Goal: Transaction & Acquisition: Purchase product/service

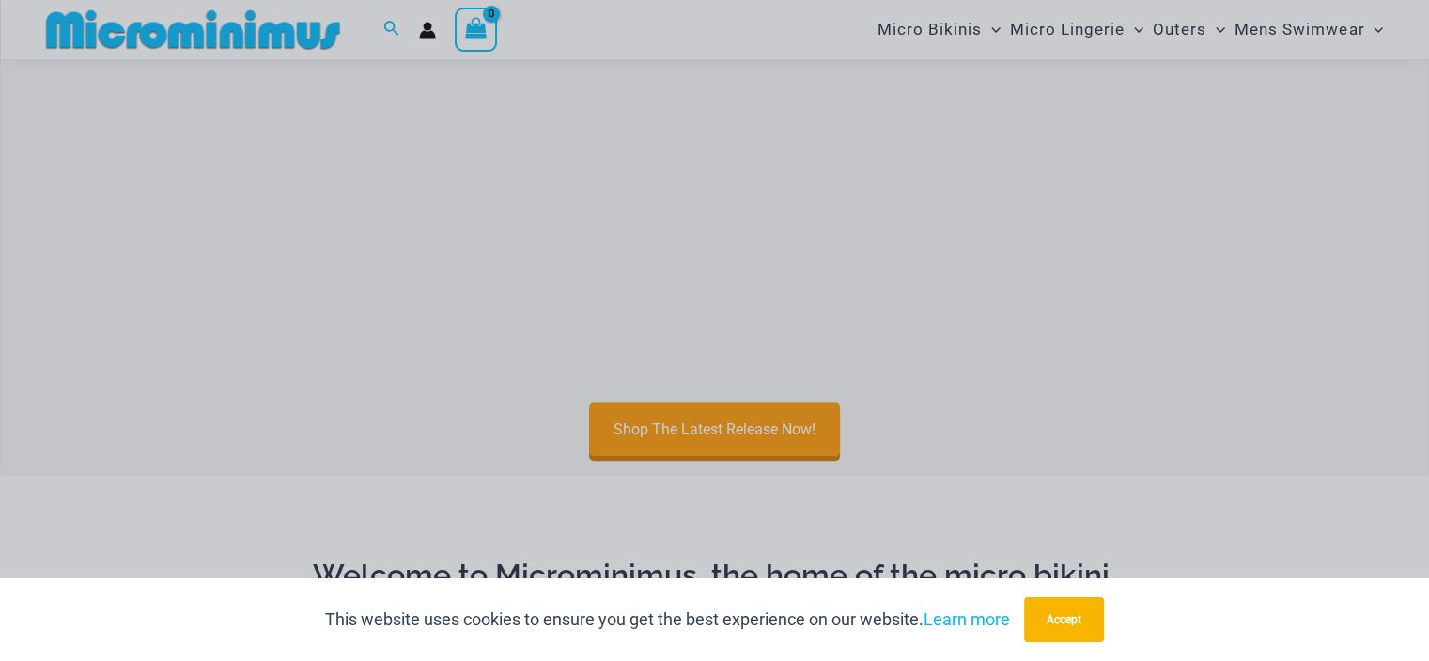
scroll to position [829, 0]
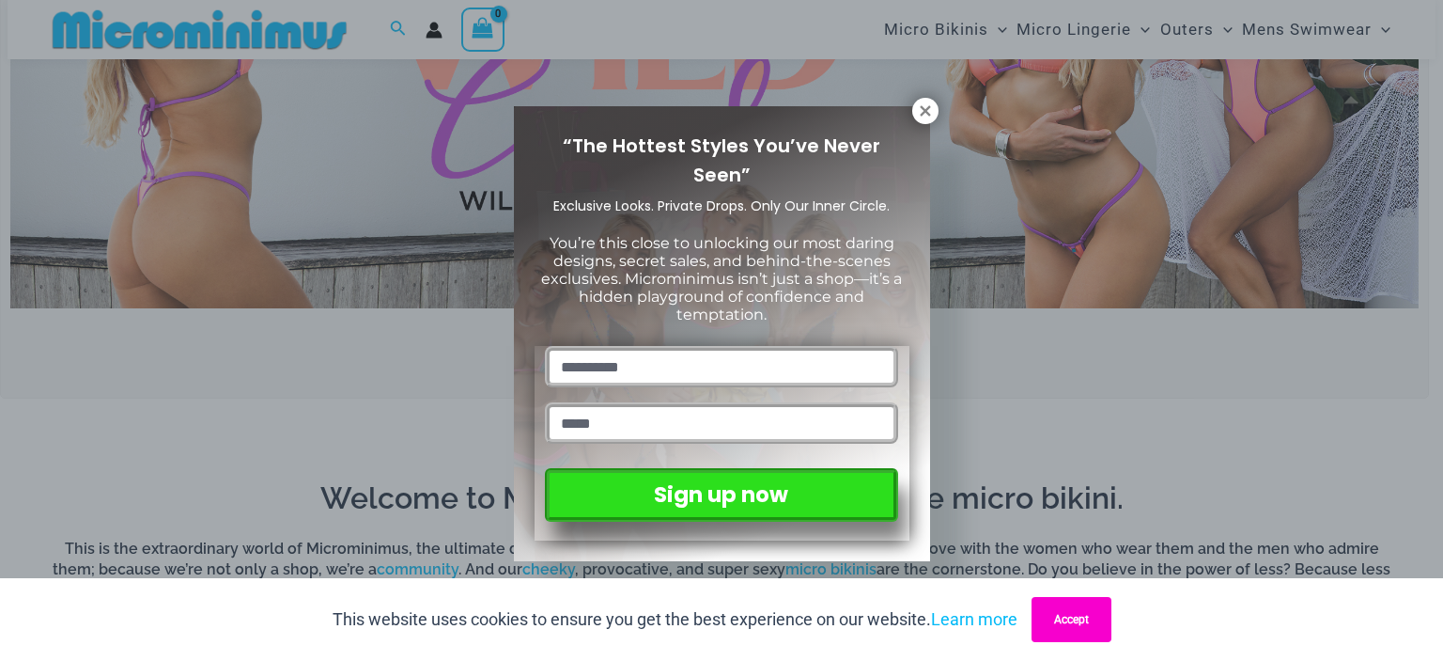
drag, startPoint x: 1076, startPoint y: 626, endPoint x: 1041, endPoint y: 514, distance: 117.1
click at [1076, 626] on button "Accept" at bounding box center [1072, 619] width 80 height 45
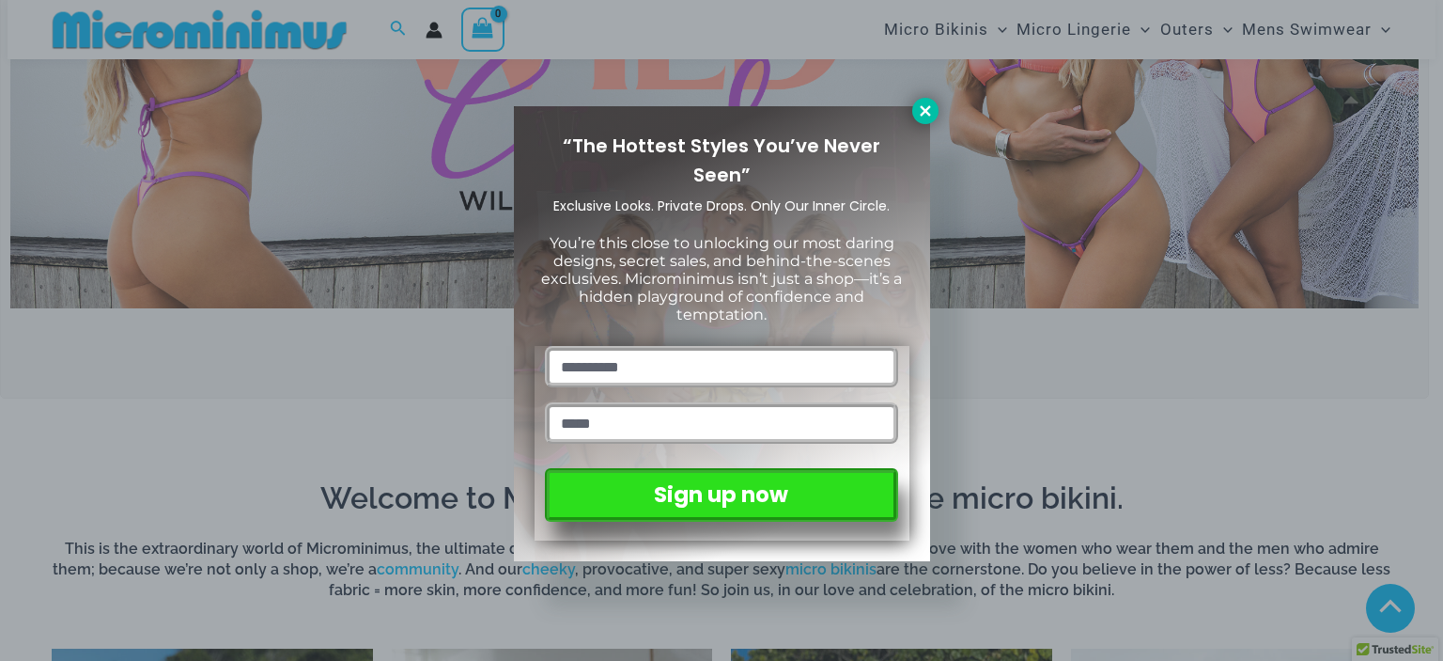
click at [926, 112] on icon at bounding box center [925, 110] width 10 height 10
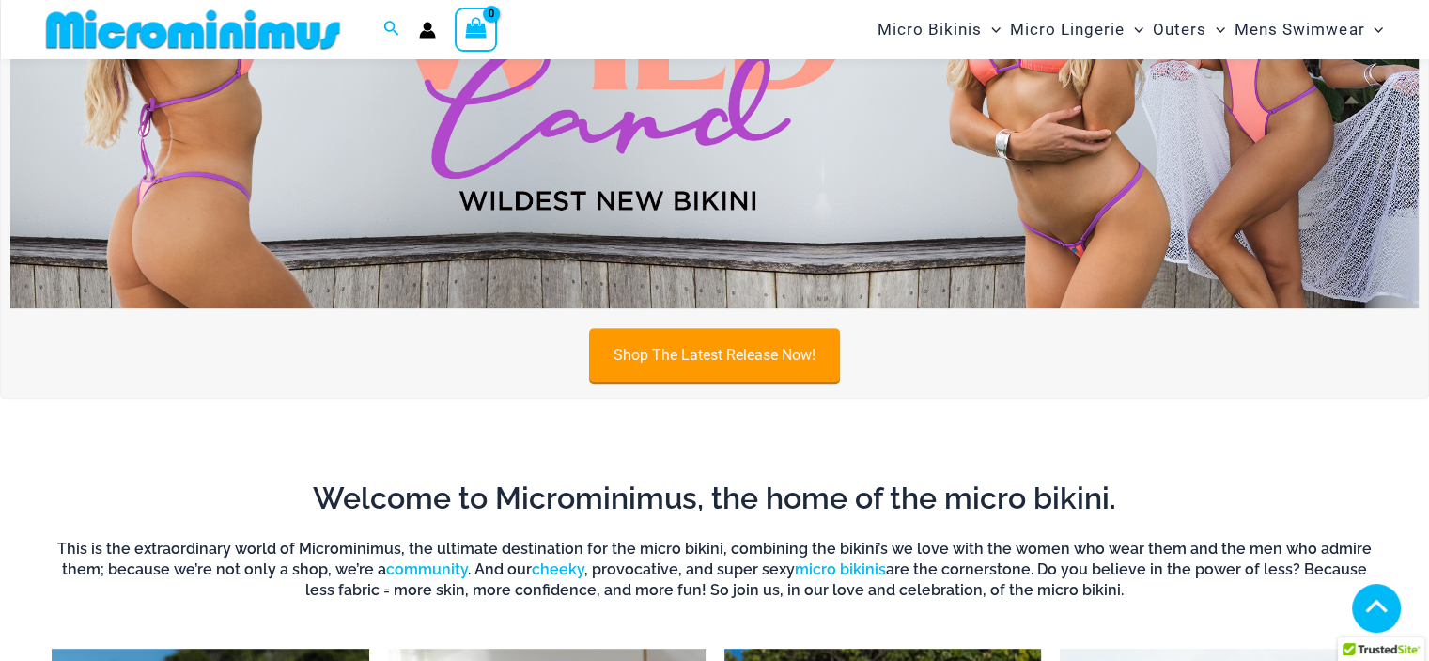
click at [688, 345] on link "Shop The Latest Release Now!" at bounding box center [714, 355] width 251 height 54
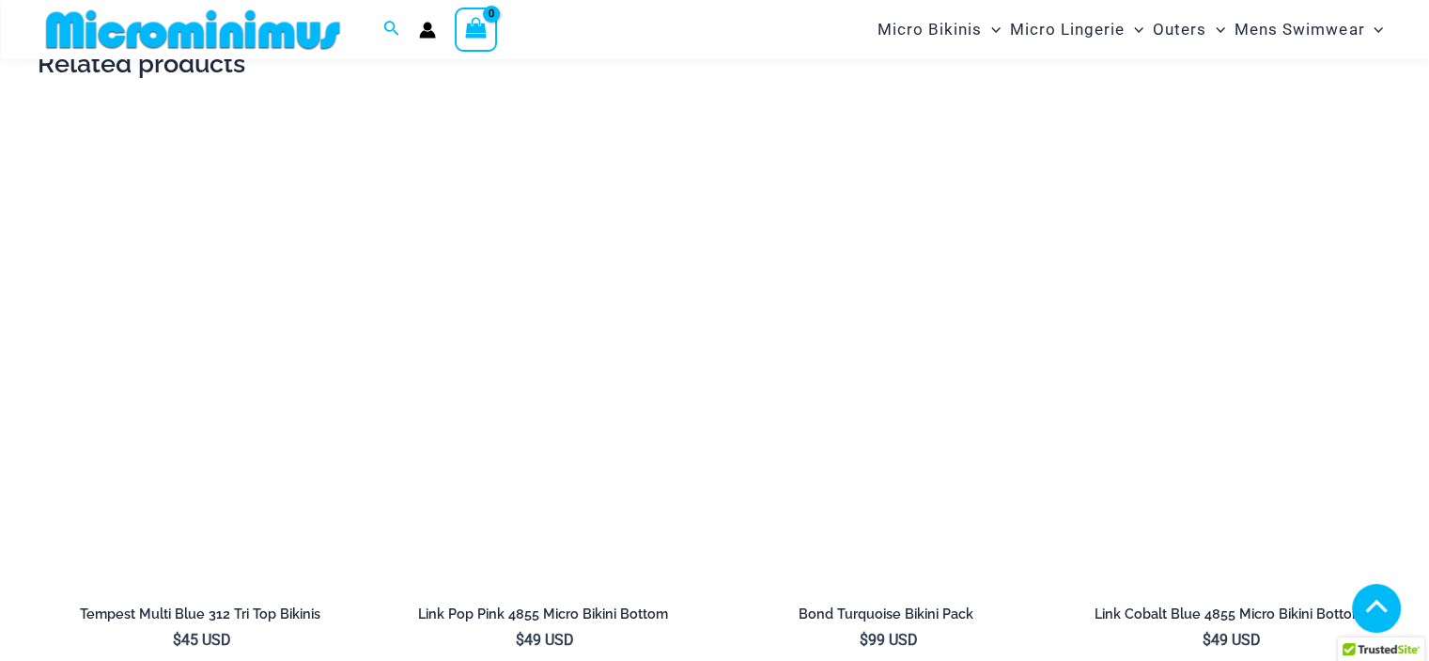
scroll to position [2801, 0]
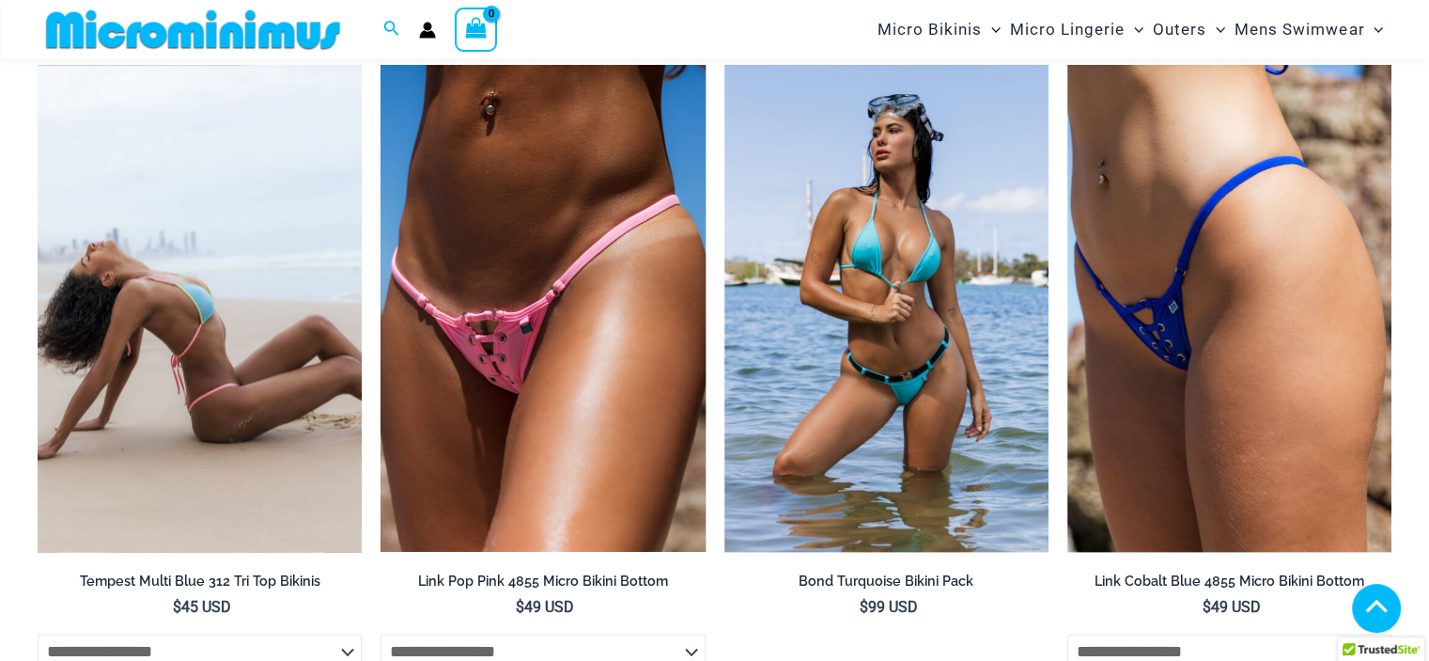
click at [288, 359] on img at bounding box center [200, 308] width 324 height 487
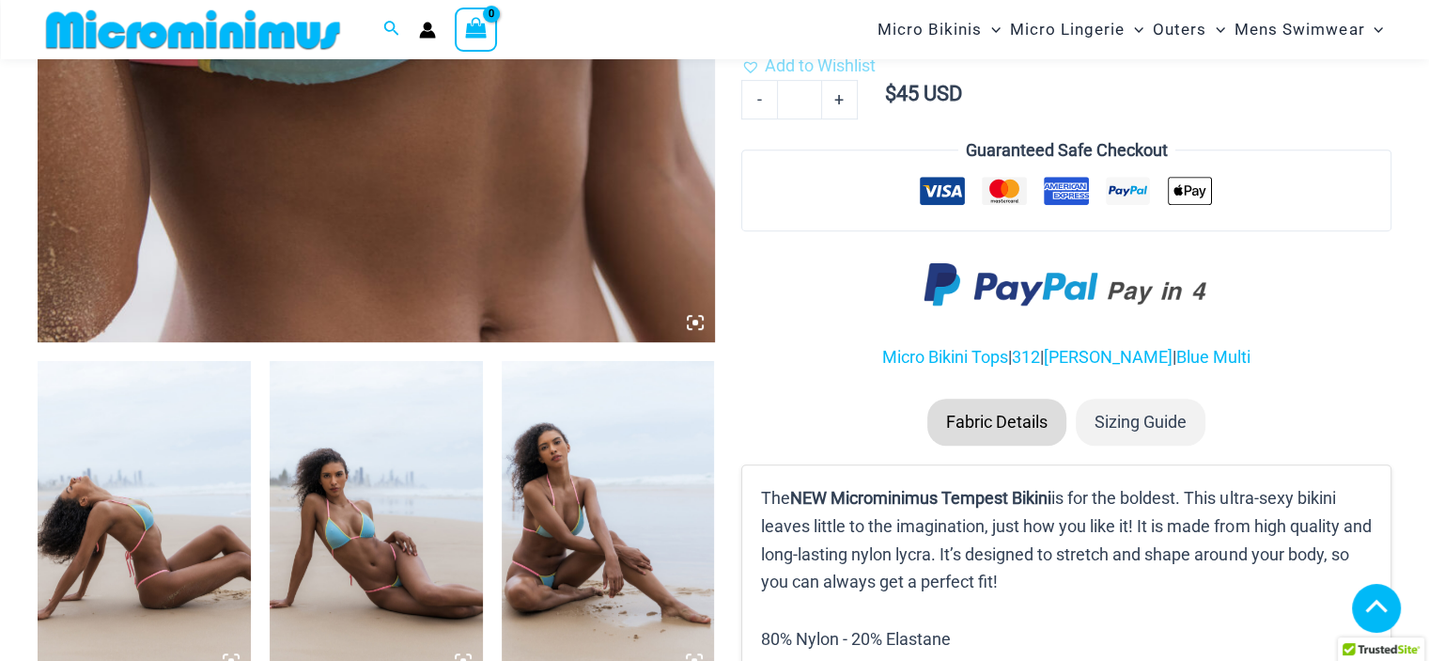
scroll to position [1221, 0]
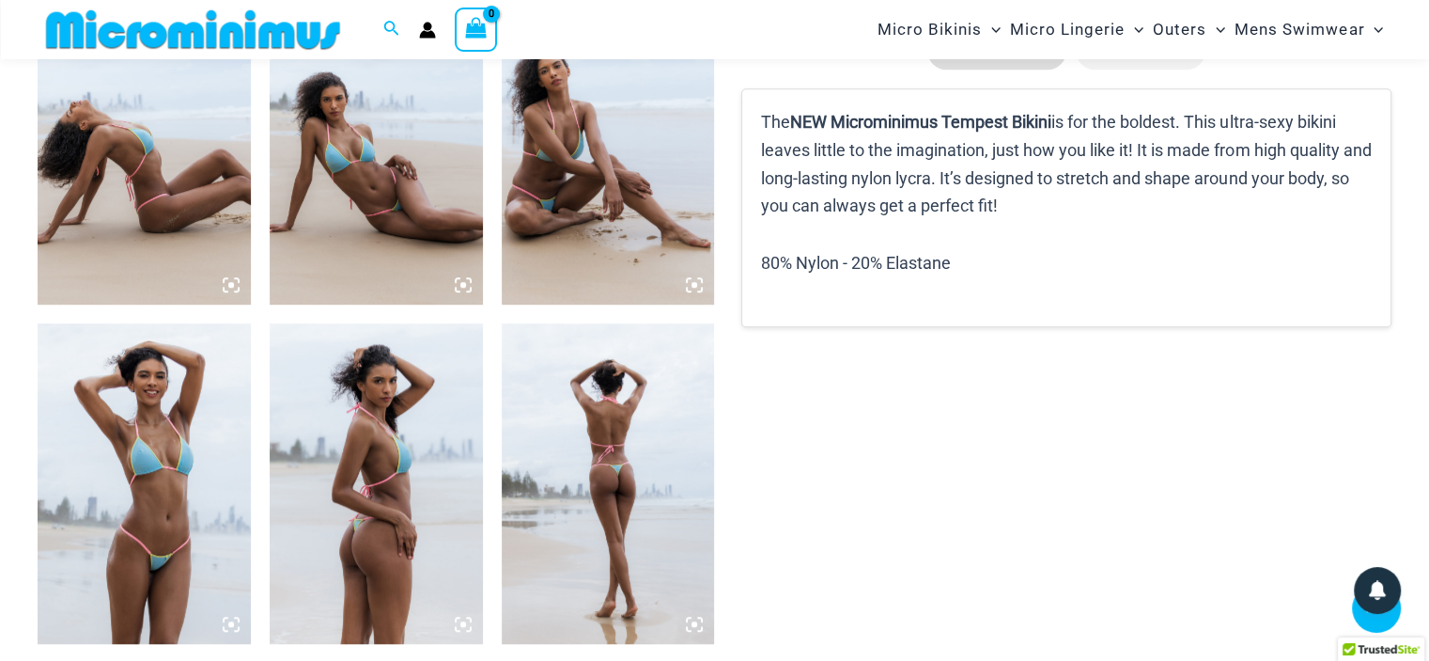
click at [657, 478] on img at bounding box center [608, 482] width 213 height 319
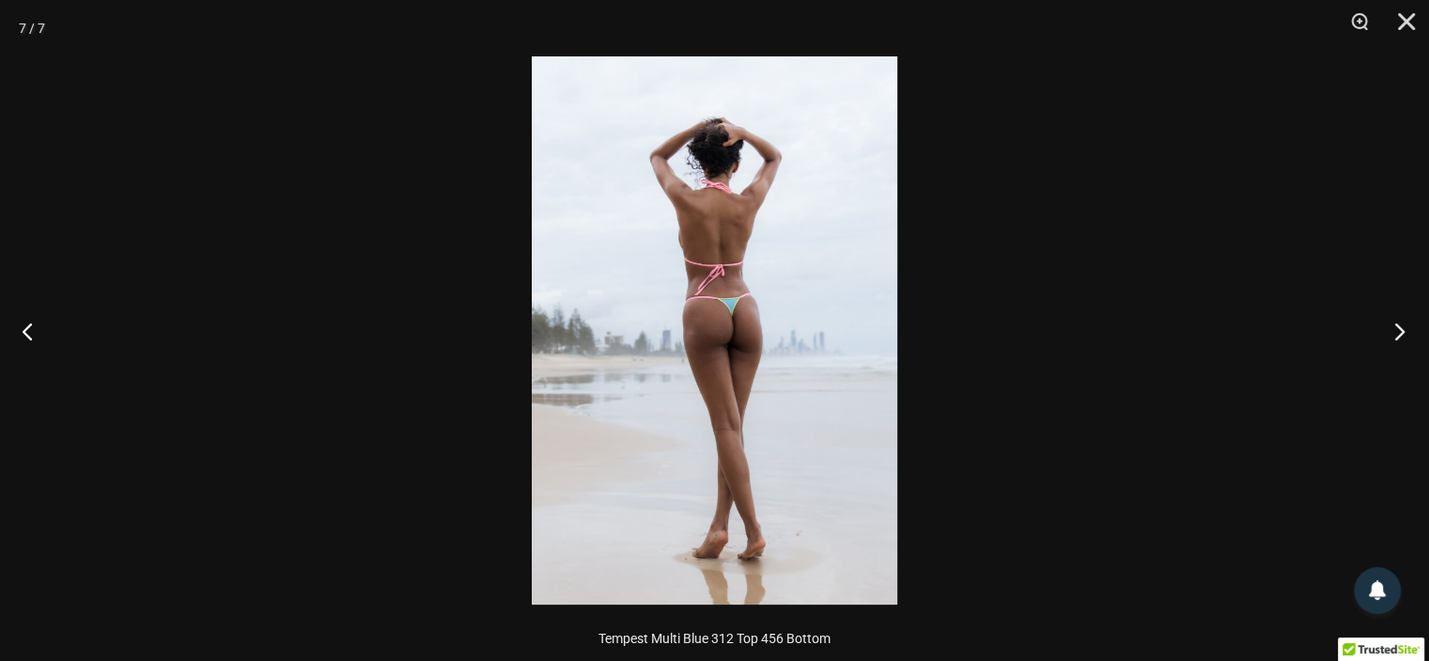
click at [1397, 330] on button "Next" at bounding box center [1394, 331] width 70 height 94
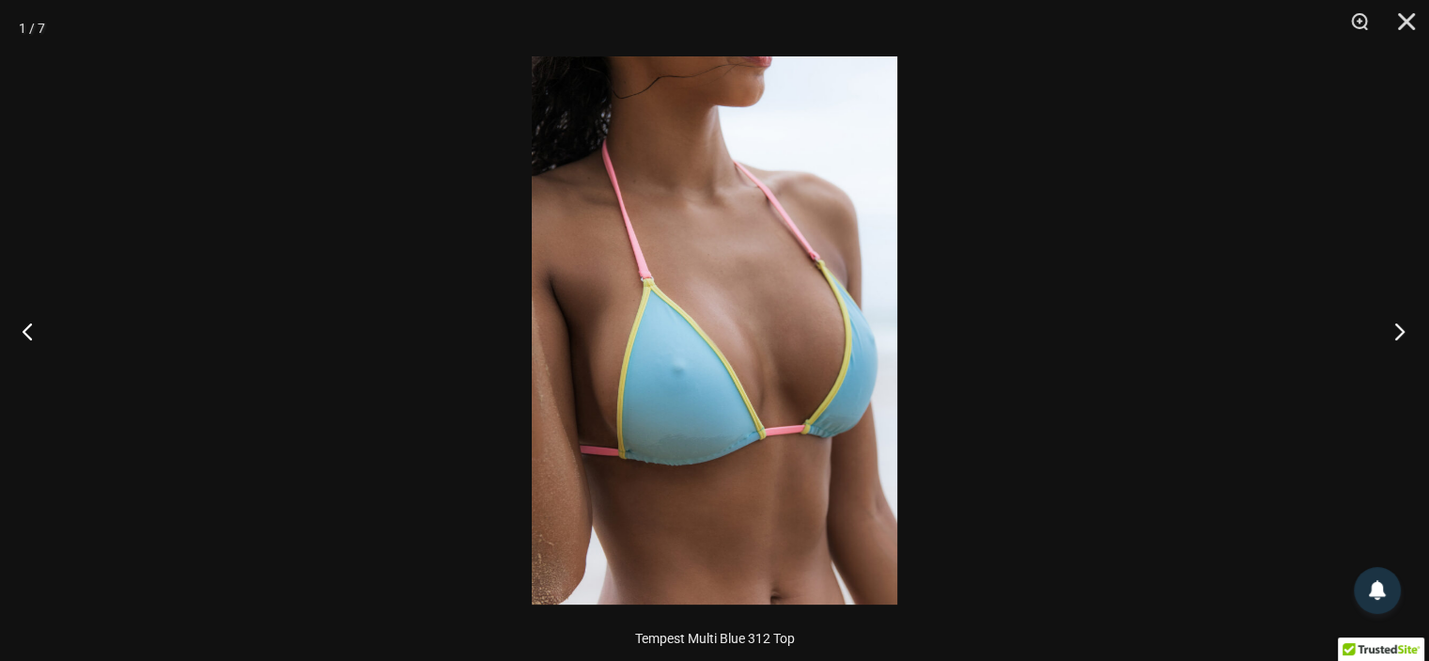
click at [1397, 330] on button "Next" at bounding box center [1394, 331] width 70 height 94
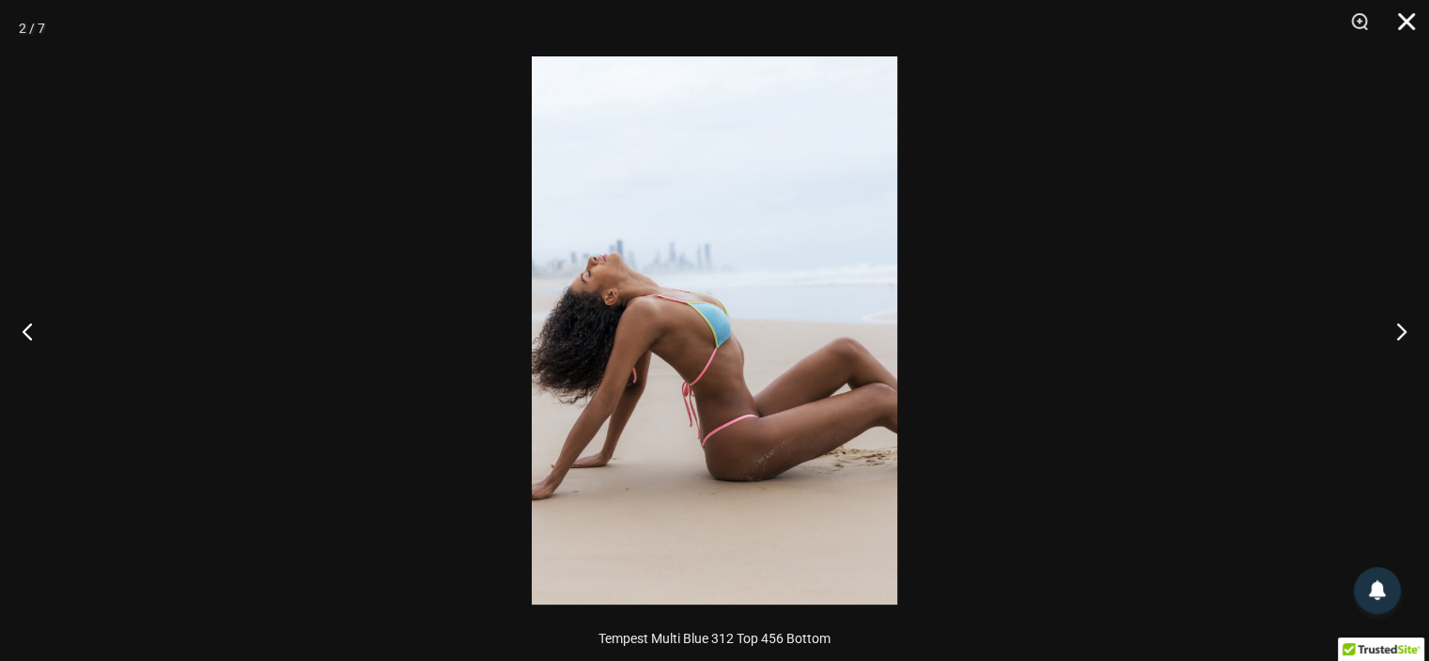
click at [1406, 27] on button "Close" at bounding box center [1400, 28] width 47 height 56
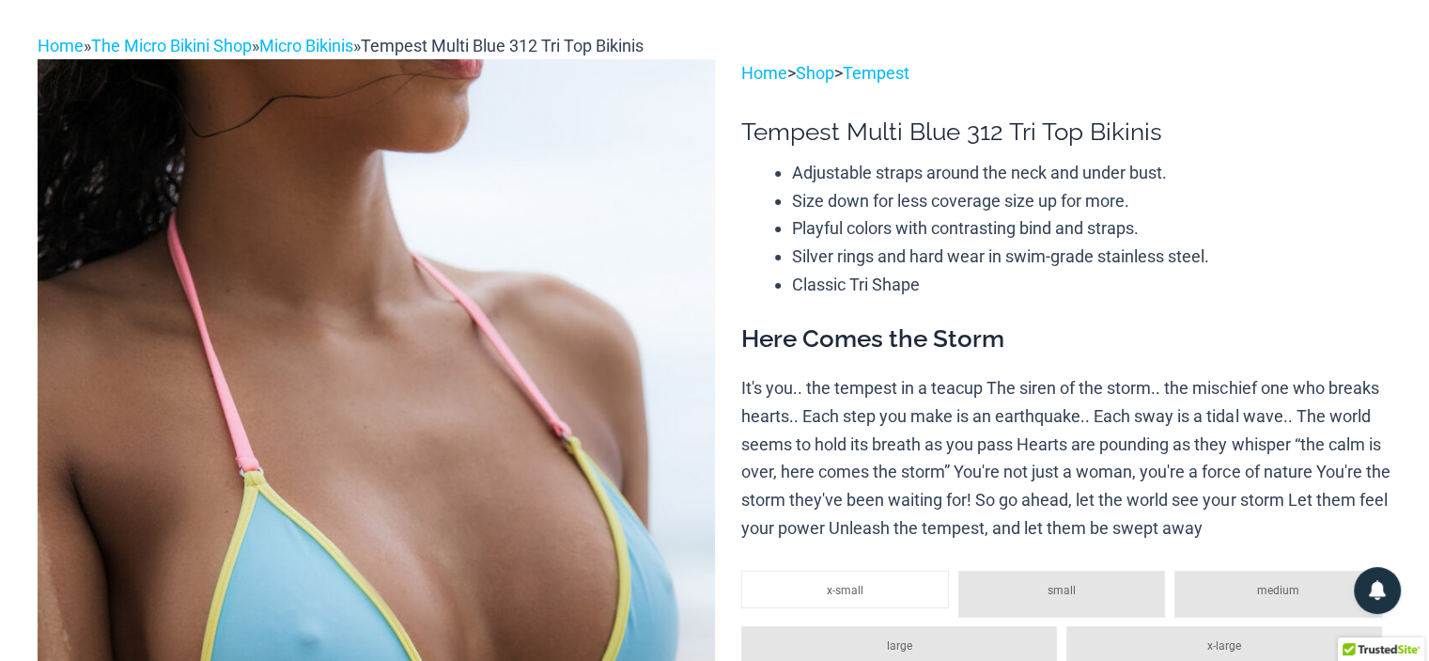
scroll to position [0, 0]
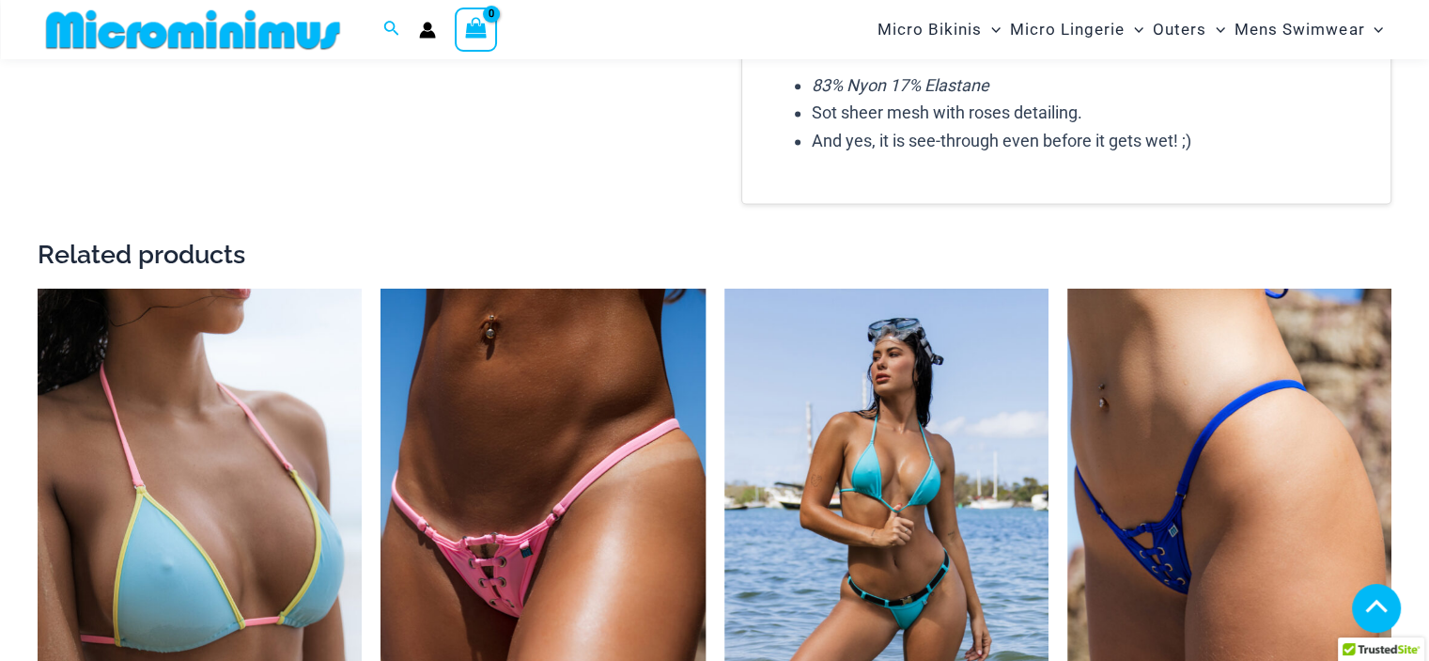
scroll to position [2375, 0]
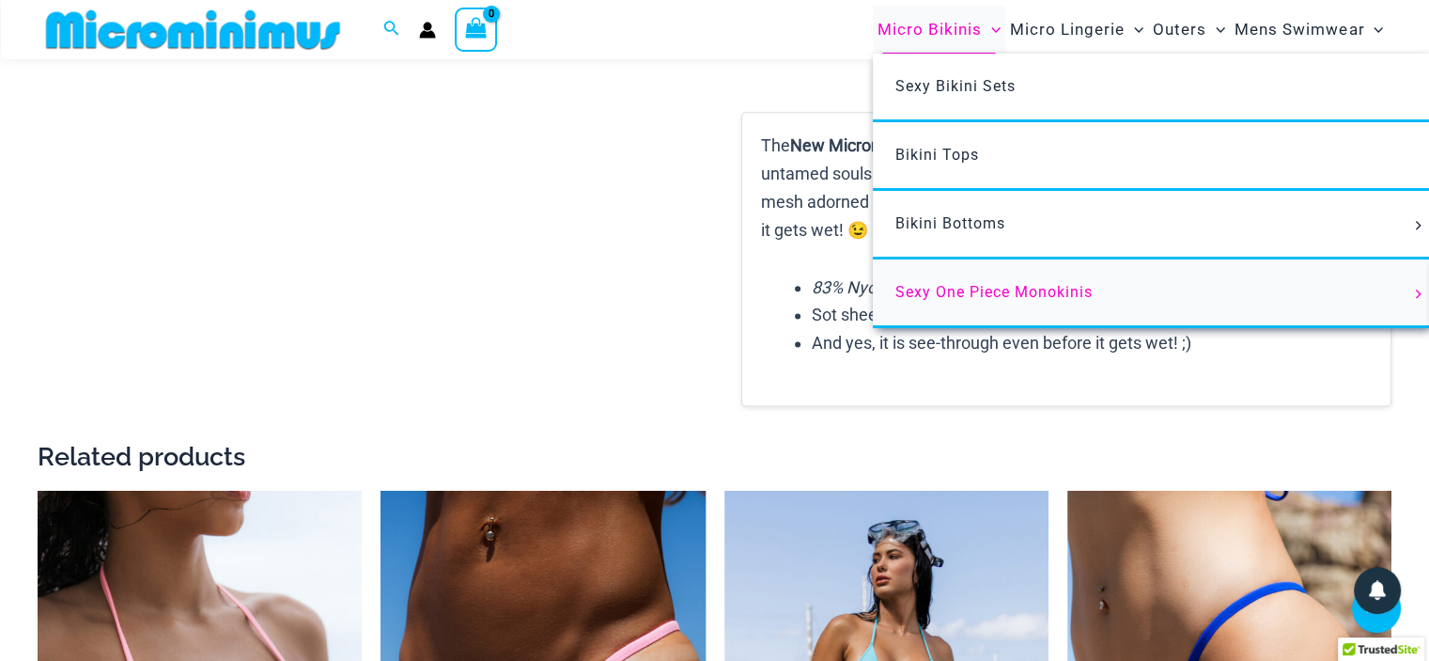
click at [993, 283] on span "Sexy One Piece Monokinis" at bounding box center [994, 292] width 197 height 18
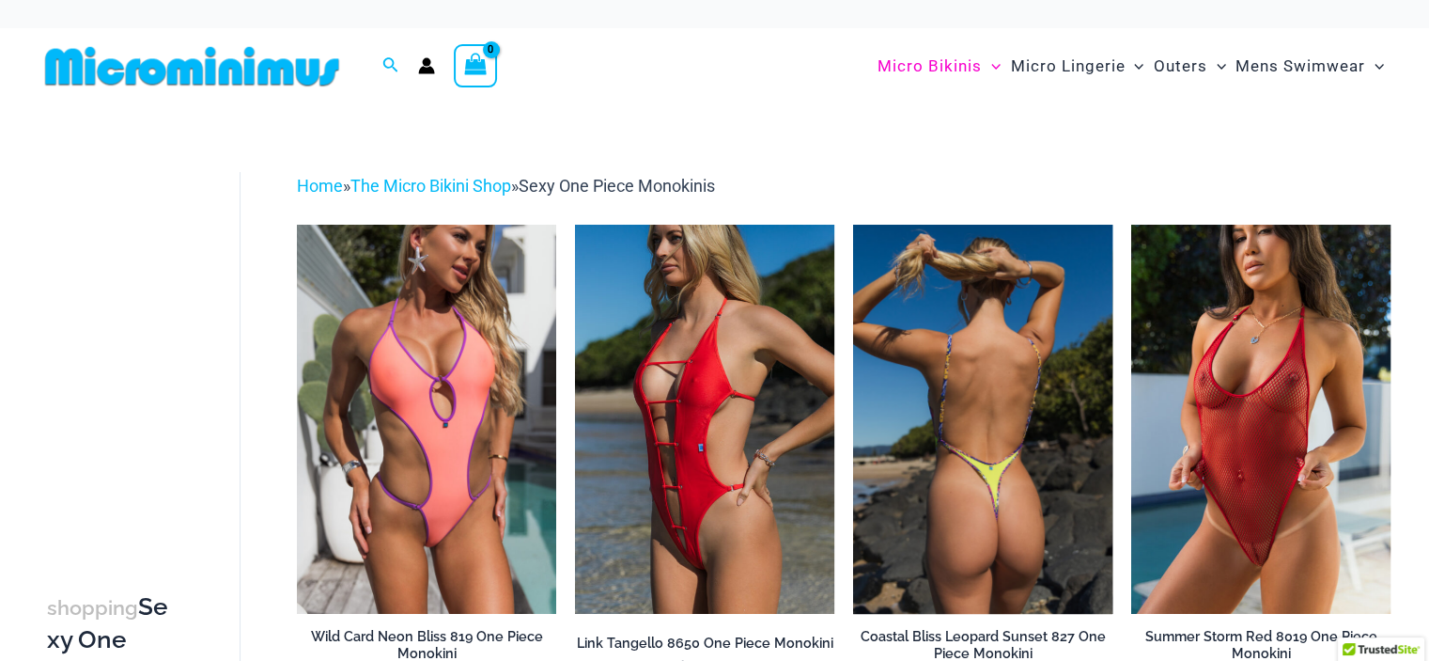
click at [1010, 439] on img at bounding box center [982, 419] width 259 height 389
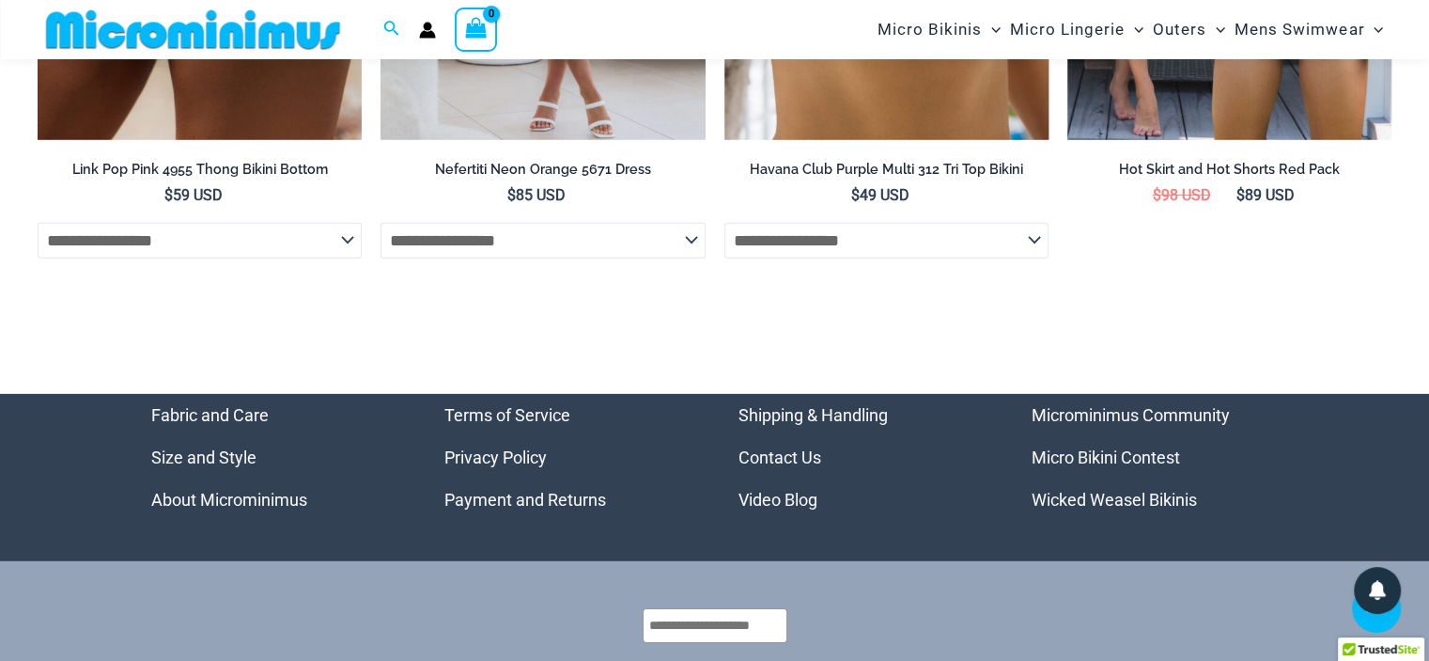
scroll to position [6003, 0]
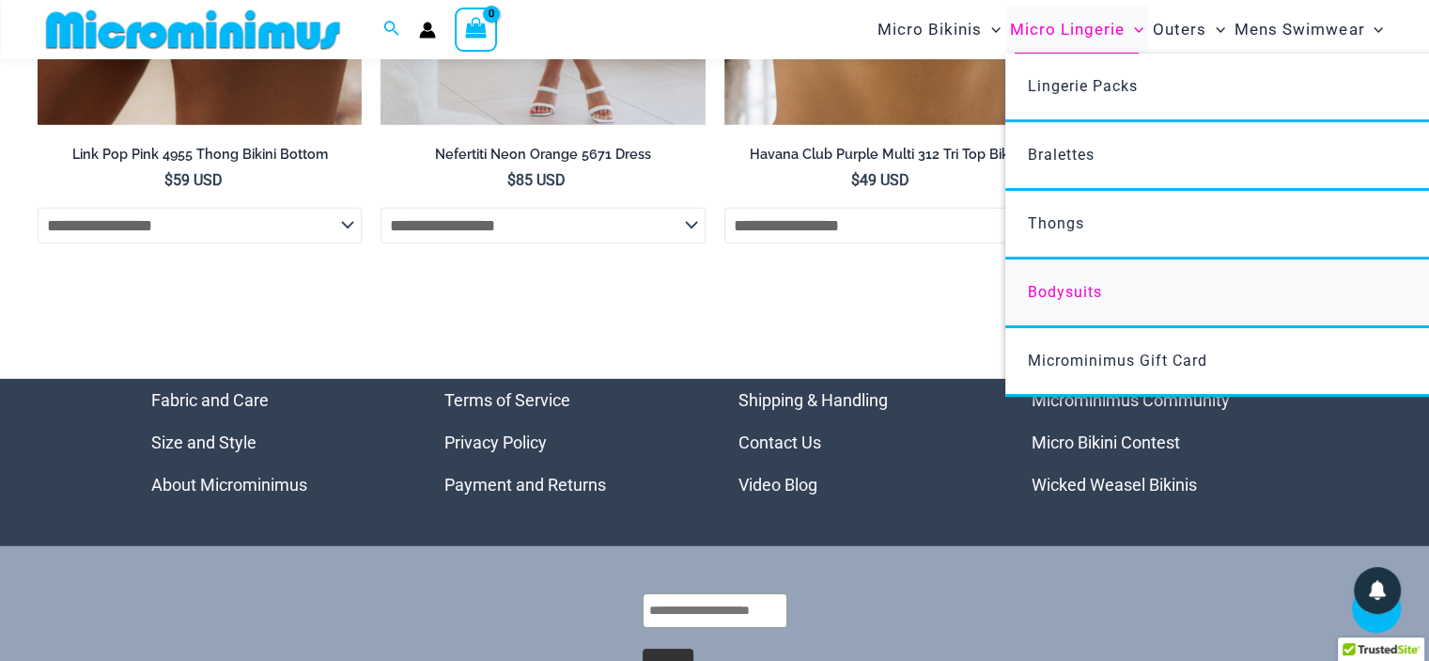
click at [1067, 293] on span "Bodysuits" at bounding box center [1065, 292] width 74 height 18
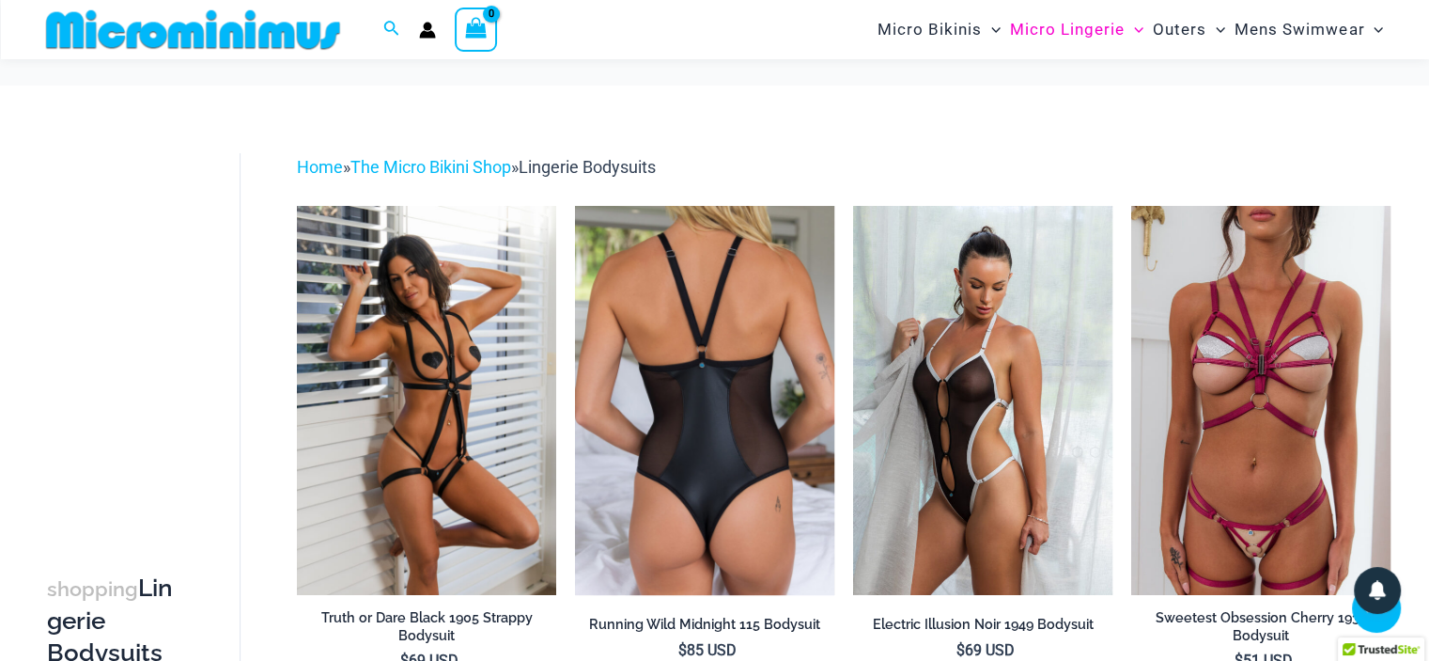
scroll to position [360, 0]
